Goal: Information Seeking & Learning: Learn about a topic

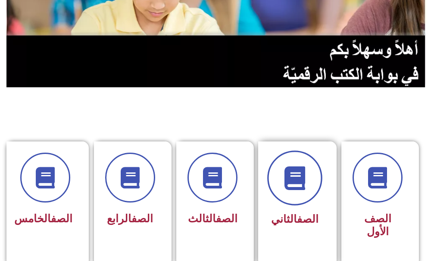
scroll to position [129, 0]
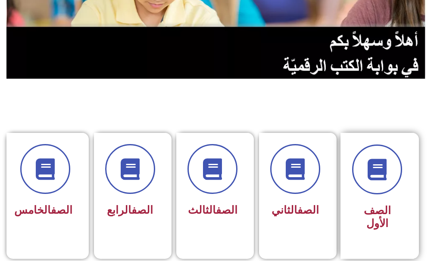
click at [356, 196] on div "الصف الأول" at bounding box center [377, 190] width 50 height 90
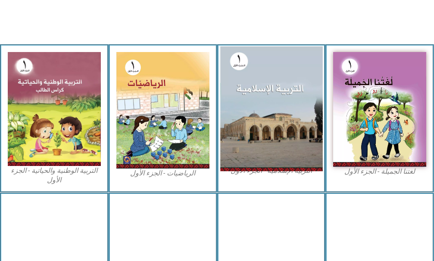
scroll to position [258, 0]
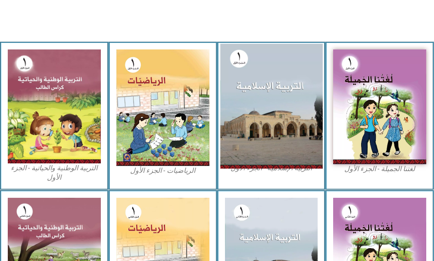
click at [290, 126] on img at bounding box center [271, 106] width 102 height 125
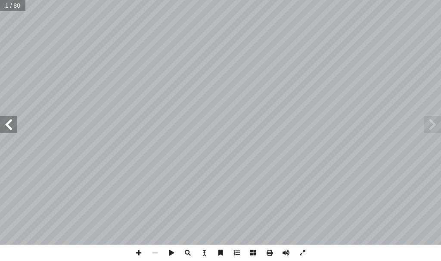
click at [13, 125] on span at bounding box center [8, 124] width 17 height 17
click at [14, 125] on span at bounding box center [8, 124] width 17 height 17
click at [16, 125] on span at bounding box center [8, 124] width 17 height 17
click at [12, 125] on span at bounding box center [8, 124] width 17 height 17
click at [8, 124] on span at bounding box center [8, 124] width 17 height 17
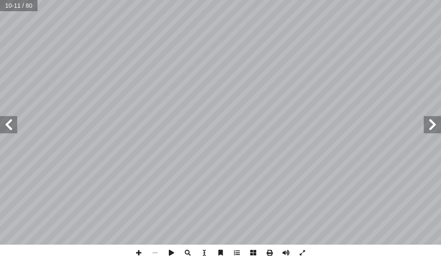
click at [12, 133] on span at bounding box center [8, 124] width 17 height 17
click at [8, 130] on span at bounding box center [8, 124] width 17 height 17
drag, startPoint x: 12, startPoint y: 130, endPoint x: 12, endPoint y: 119, distance: 10.8
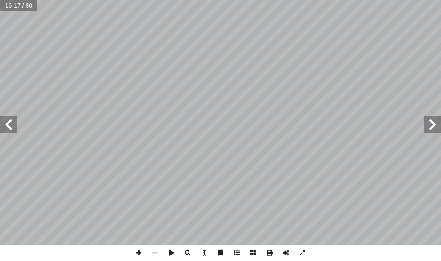
click at [13, 126] on span at bounding box center [8, 124] width 17 height 17
click at [11, 119] on span at bounding box center [8, 124] width 17 height 17
click at [10, 124] on span at bounding box center [8, 124] width 17 height 17
click at [12, 132] on span at bounding box center [8, 124] width 17 height 17
click at [13, 131] on span at bounding box center [8, 124] width 17 height 17
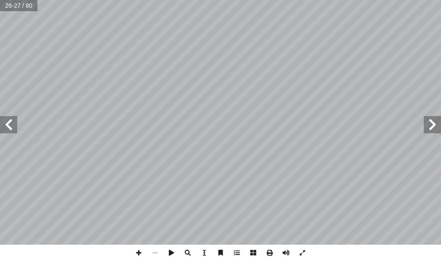
click at [12, 122] on span at bounding box center [8, 124] width 17 height 17
click at [5, 121] on span at bounding box center [8, 124] width 17 height 17
click at [3, 126] on span at bounding box center [8, 124] width 17 height 17
click at [425, 125] on span at bounding box center [432, 124] width 17 height 17
click at [434, 128] on span at bounding box center [432, 124] width 17 height 17
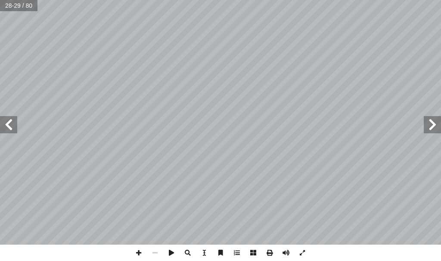
click at [430, 129] on span at bounding box center [432, 124] width 17 height 17
click at [11, 129] on span at bounding box center [8, 124] width 17 height 17
click at [7, 117] on span at bounding box center [8, 124] width 17 height 17
click at [11, 126] on span at bounding box center [8, 124] width 17 height 17
click at [136, 252] on span at bounding box center [138, 253] width 16 height 16
